Goal: Task Accomplishment & Management: Use online tool/utility

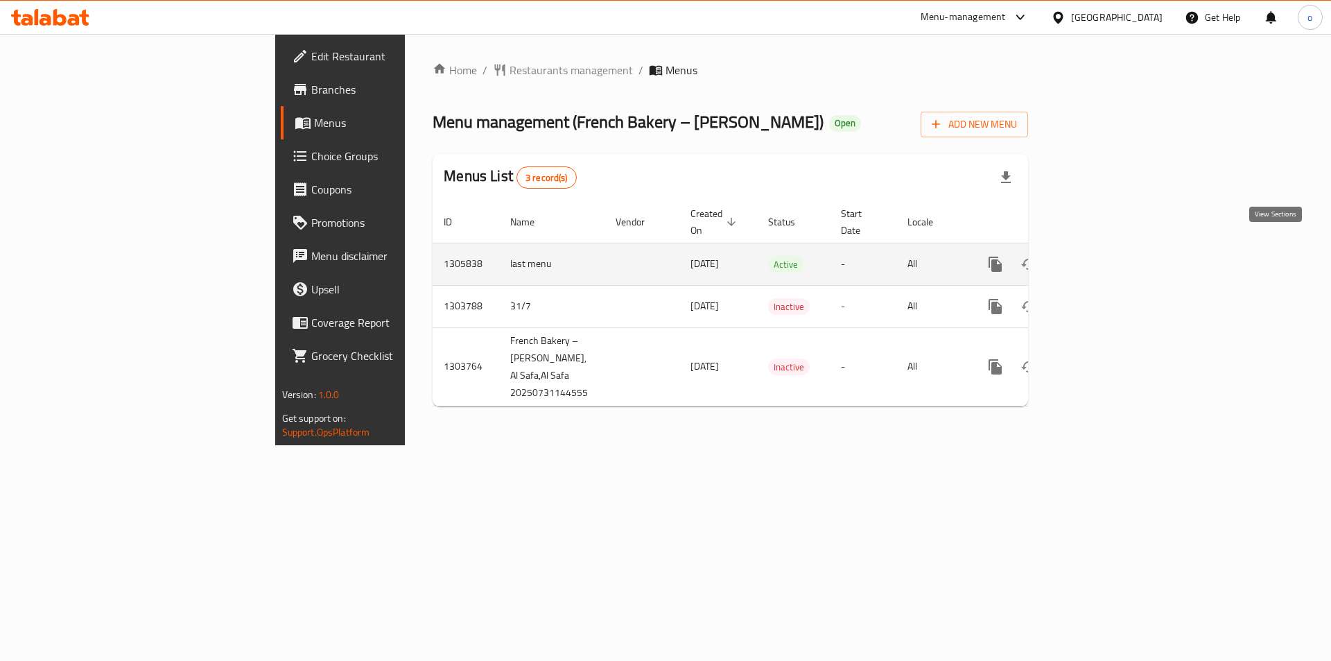
click at [1102, 258] on icon "enhanced table" at bounding box center [1095, 264] width 12 height 12
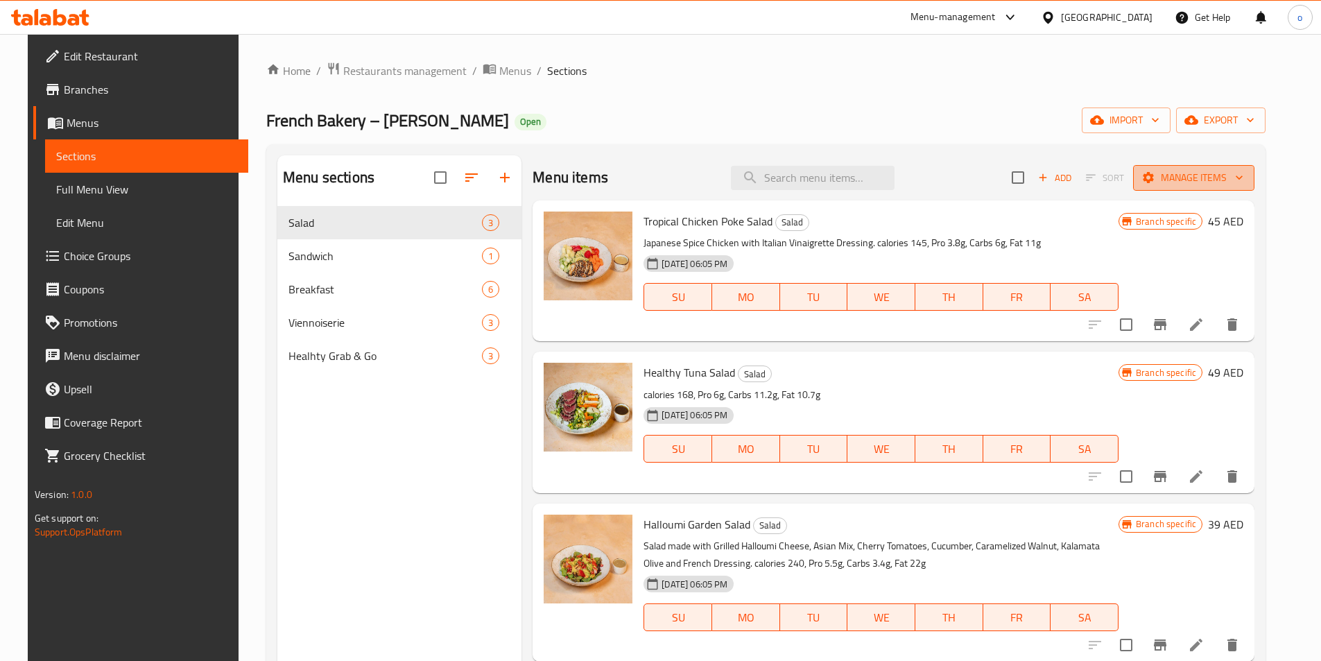
click at [1197, 180] on span "Manage items" at bounding box center [1193, 177] width 99 height 17
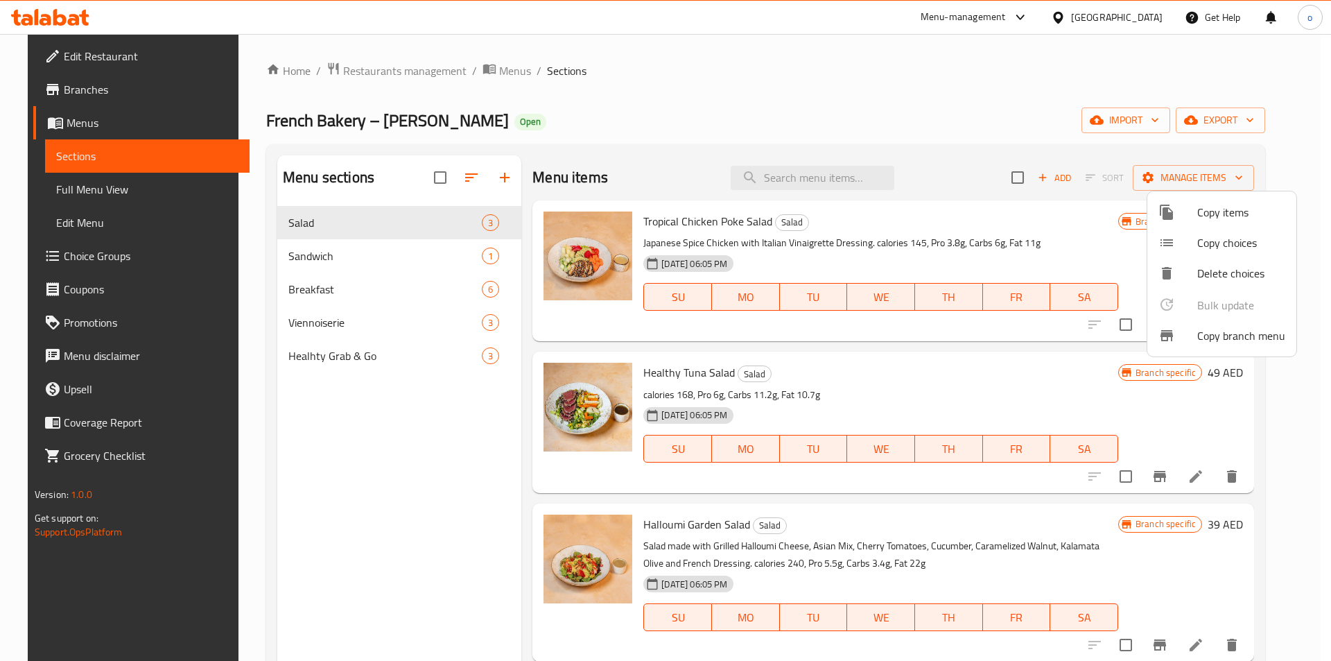
click at [1213, 332] on span "Copy branch menu" at bounding box center [1241, 335] width 88 height 17
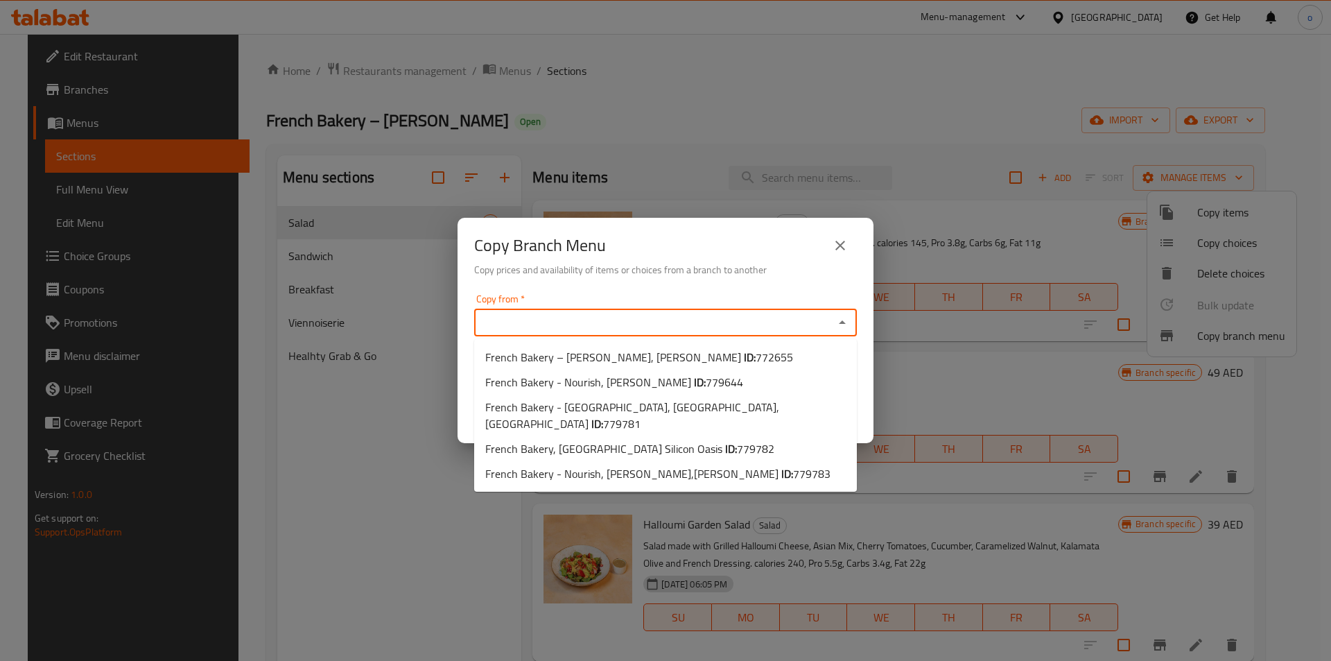
click at [575, 327] on input "Copy from   *" at bounding box center [654, 322] width 352 height 19
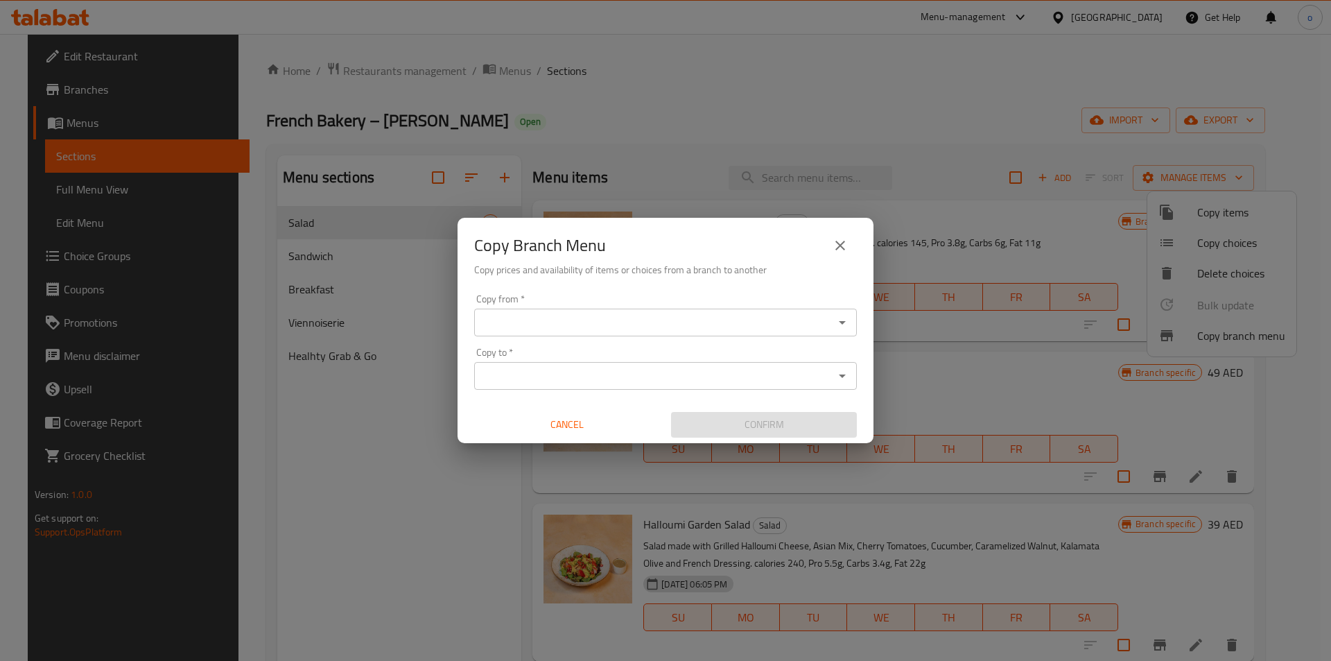
click at [583, 320] on input "Copy from   *" at bounding box center [654, 322] width 352 height 19
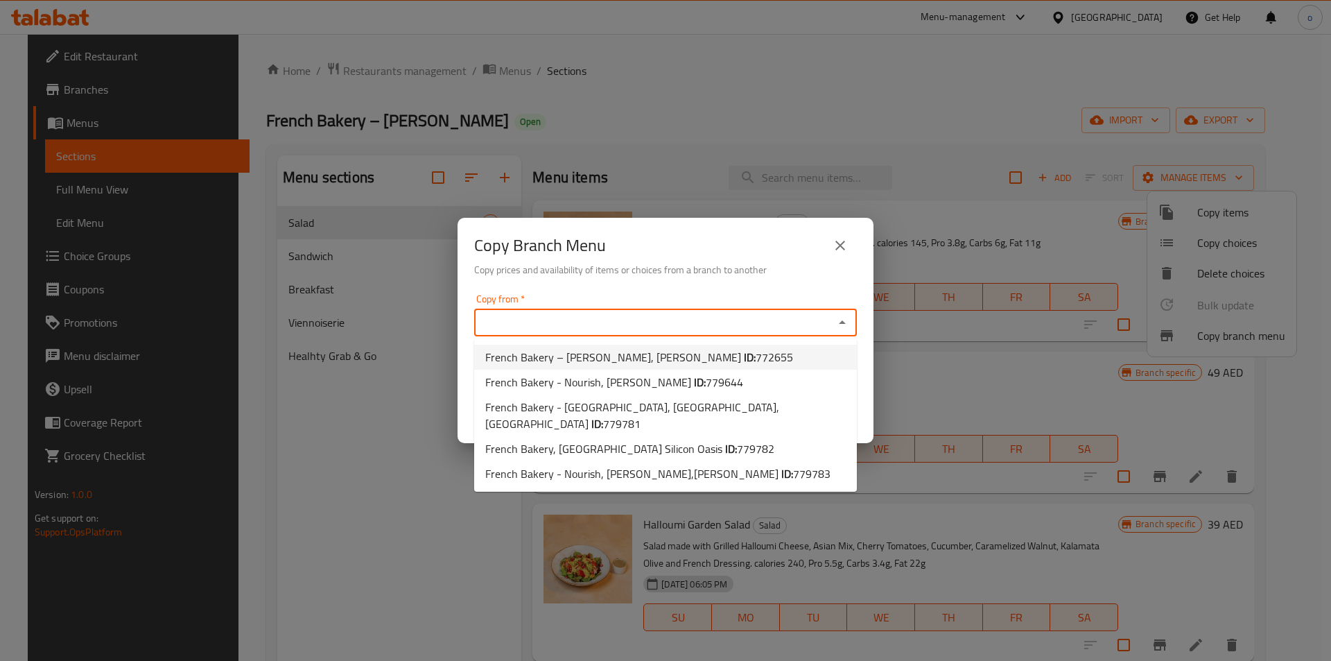
click at [594, 350] on span "French Bakery – [PERSON_NAME], [PERSON_NAME] ID: 772655" at bounding box center [639, 357] width 308 height 17
type input "French Bakery – [PERSON_NAME], [PERSON_NAME]"
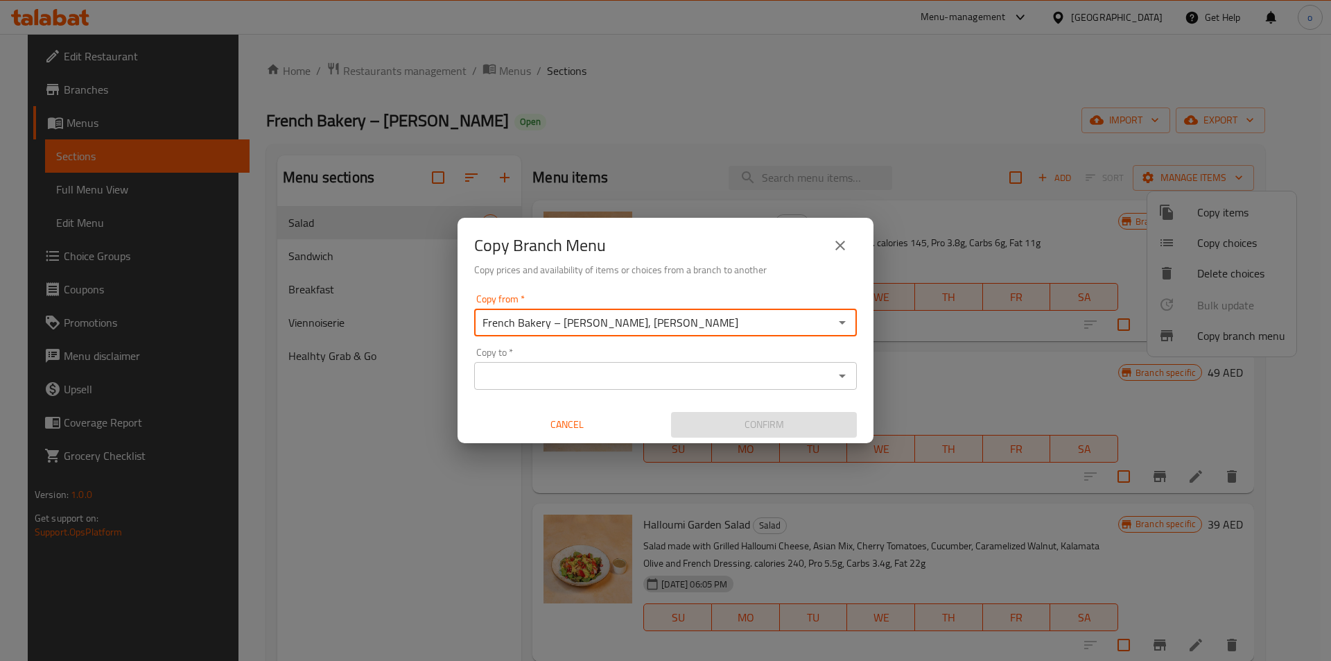
click at [594, 365] on div "Copy to *" at bounding box center [665, 376] width 383 height 28
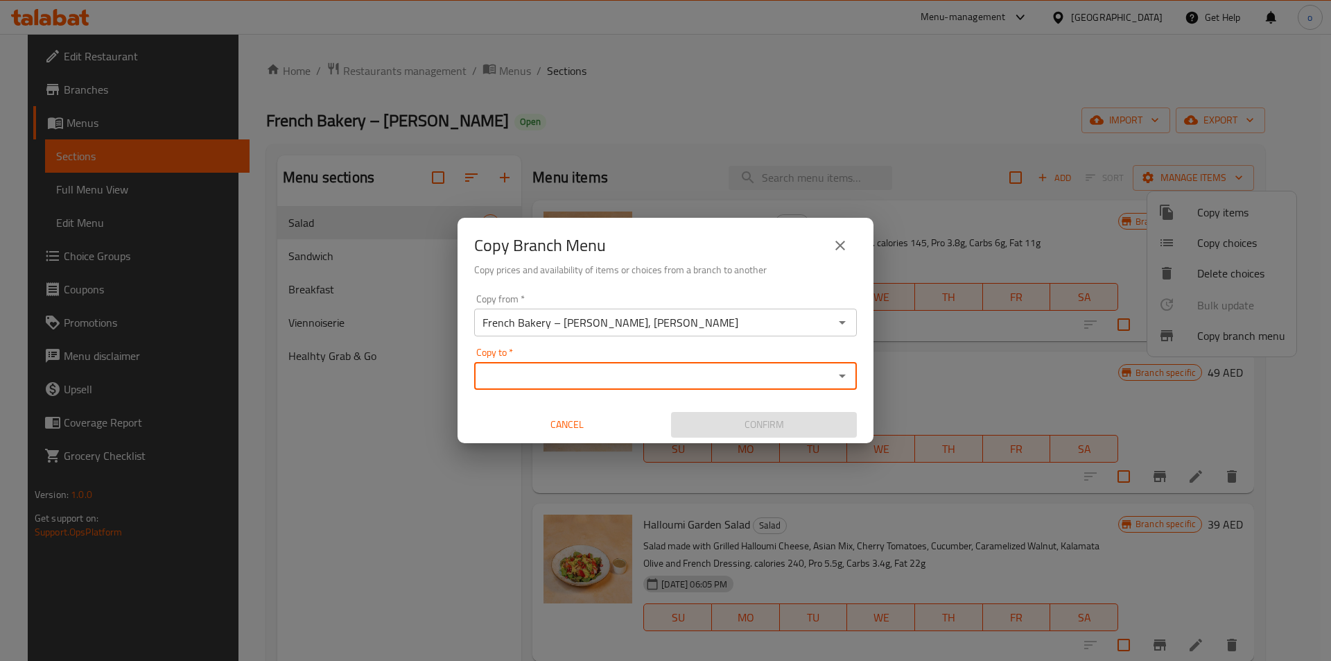
click at [833, 376] on button "Open" at bounding box center [842, 375] width 19 height 19
click at [517, 388] on div "Copy to *" at bounding box center [665, 376] width 383 height 28
click at [529, 376] on input "Copy to   *" at bounding box center [654, 375] width 352 height 19
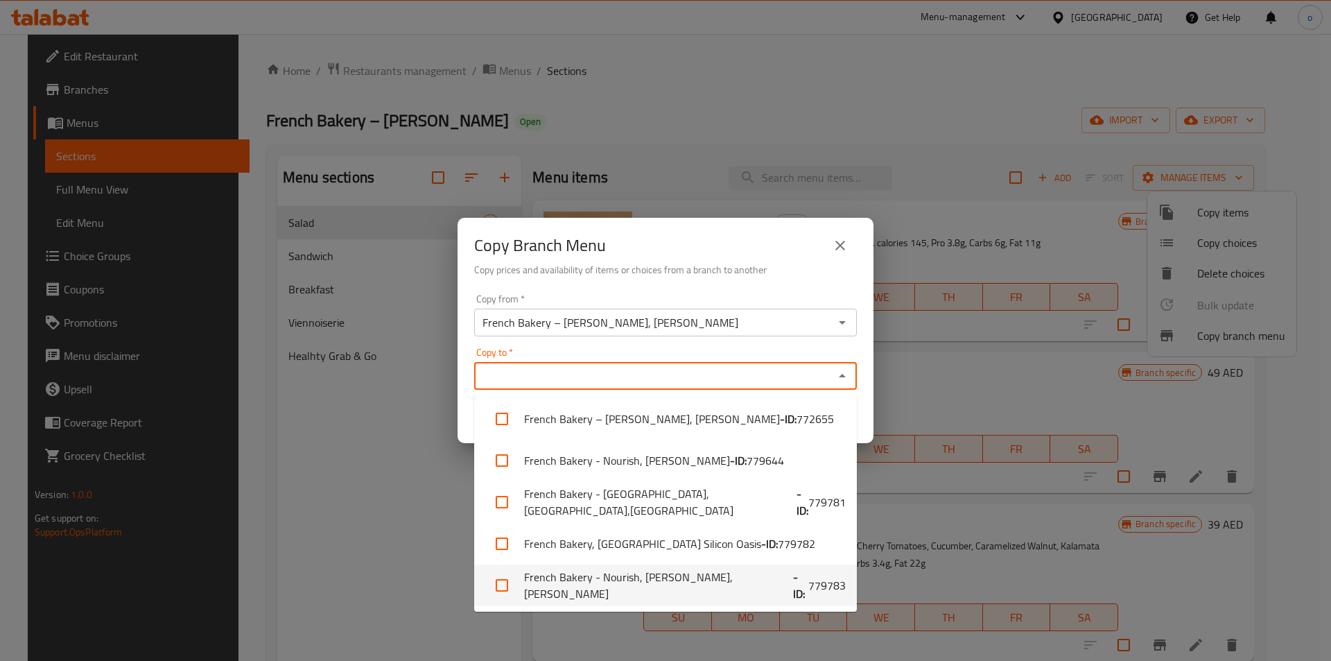
click at [808, 591] on span "779783" at bounding box center [826, 585] width 37 height 17
checkbox input "true"
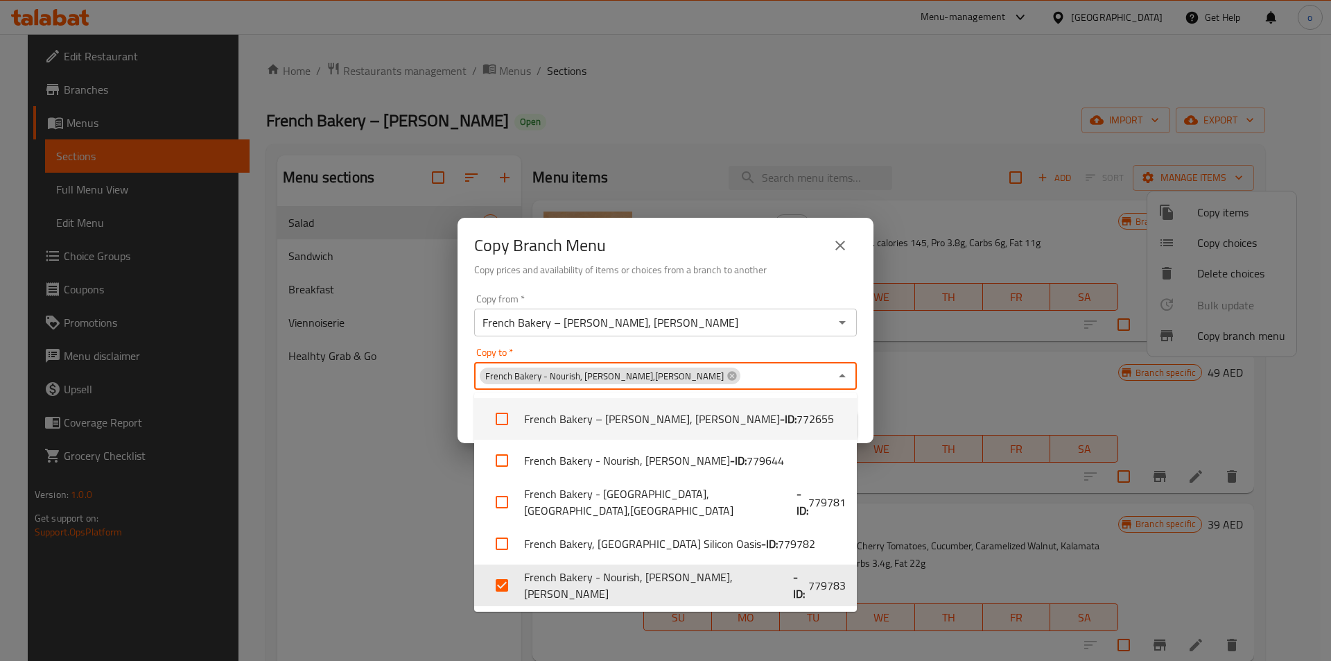
click at [916, 358] on div "Copy Branch Menu Copy prices and availability of items or choices from a branch…" at bounding box center [665, 330] width 1331 height 661
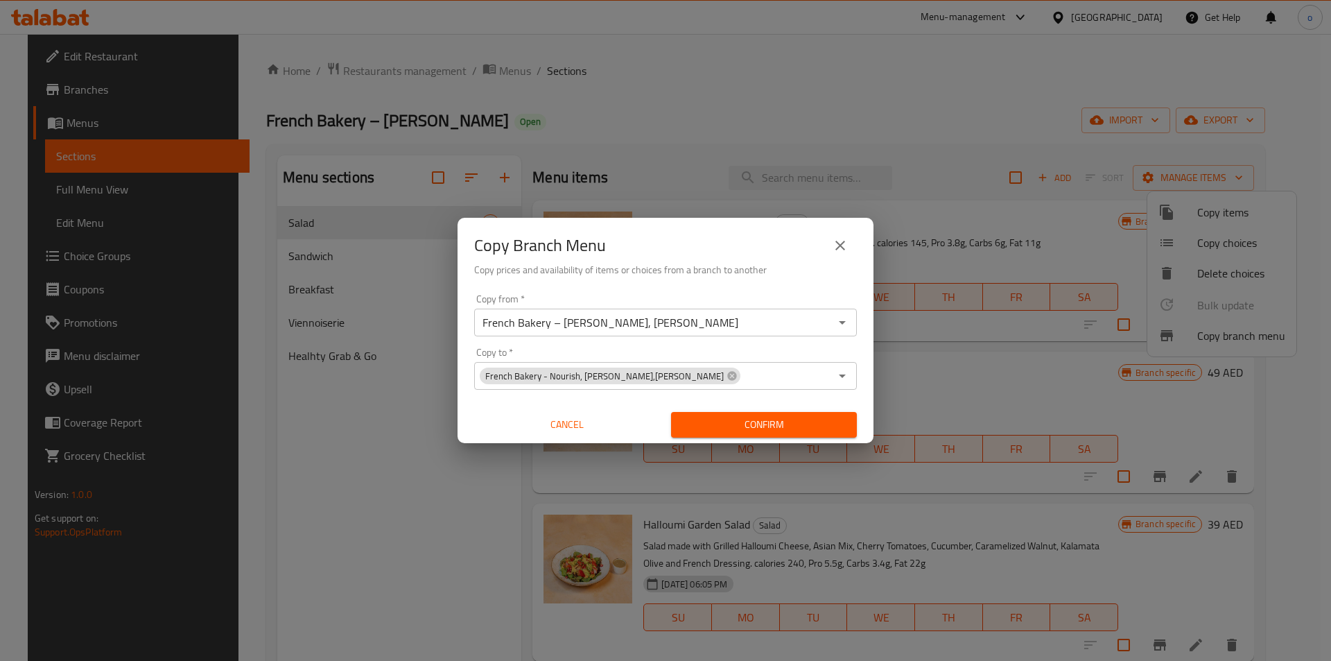
click at [779, 425] on span "Confirm" at bounding box center [764, 424] width 164 height 17
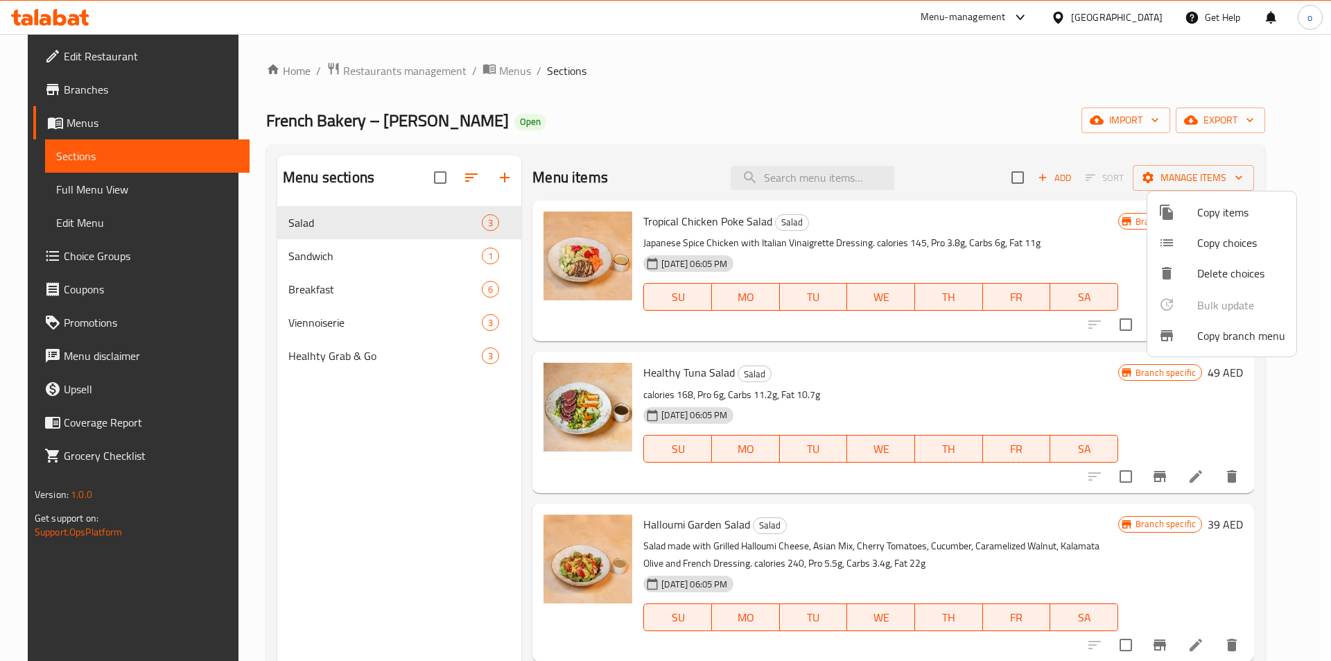
click at [587, 103] on div at bounding box center [665, 330] width 1331 height 661
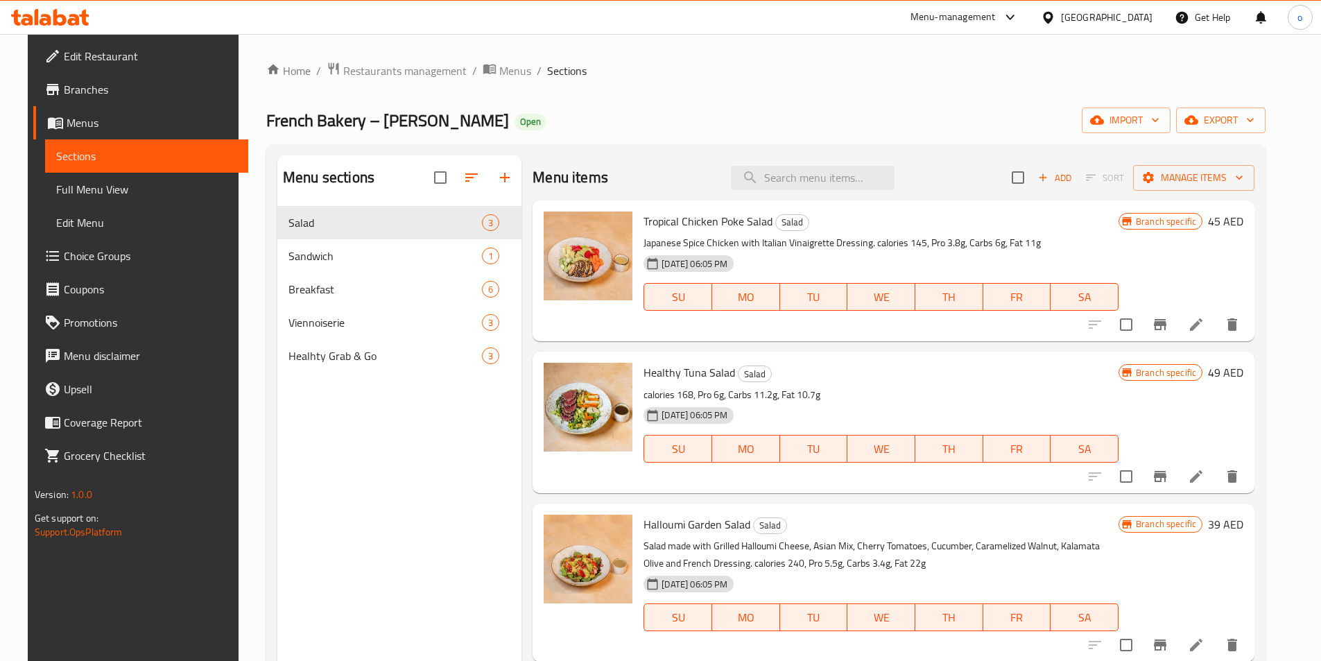
click at [95, 100] on link "Branches" at bounding box center [140, 89] width 215 height 33
